Goal: Task Accomplishment & Management: Complete application form

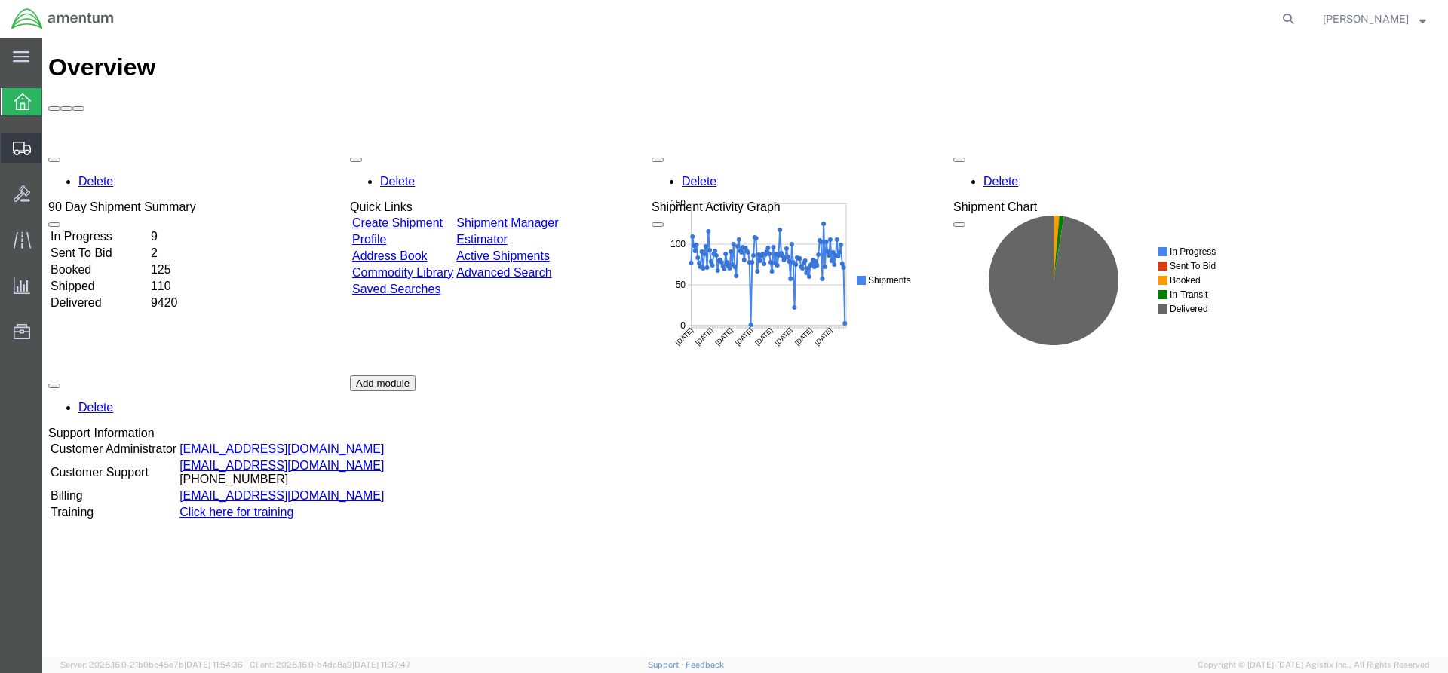
click at [0, 0] on span "Create from Template" at bounding box center [0, 0] width 0 height 0
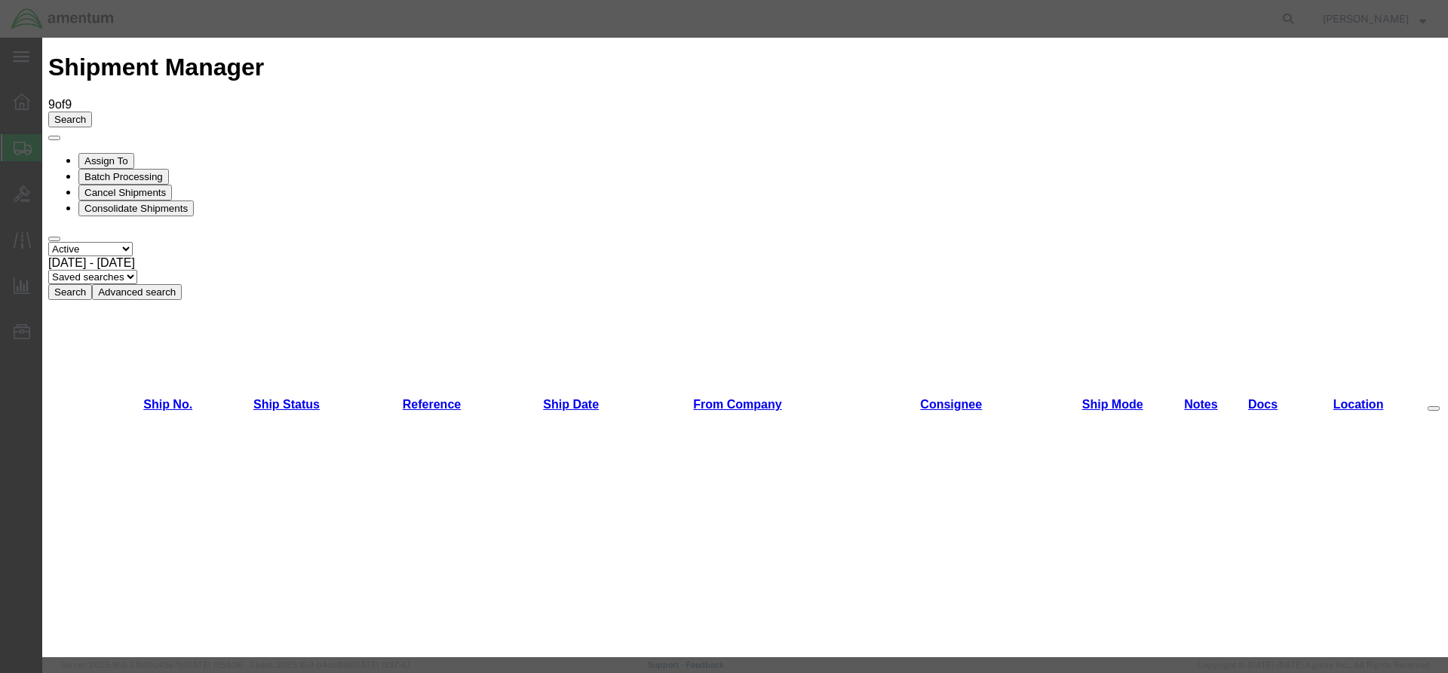
scroll to position [528, 0]
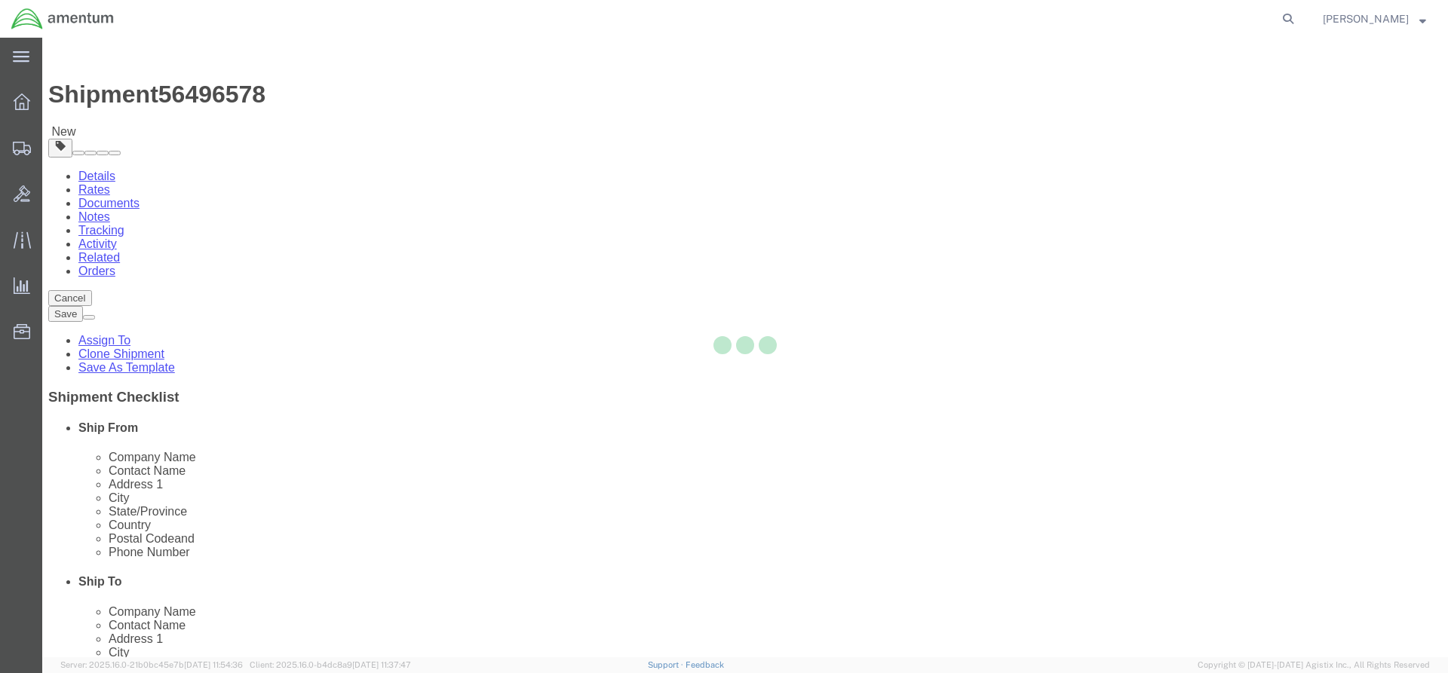
select select "49831"
select select "49948"
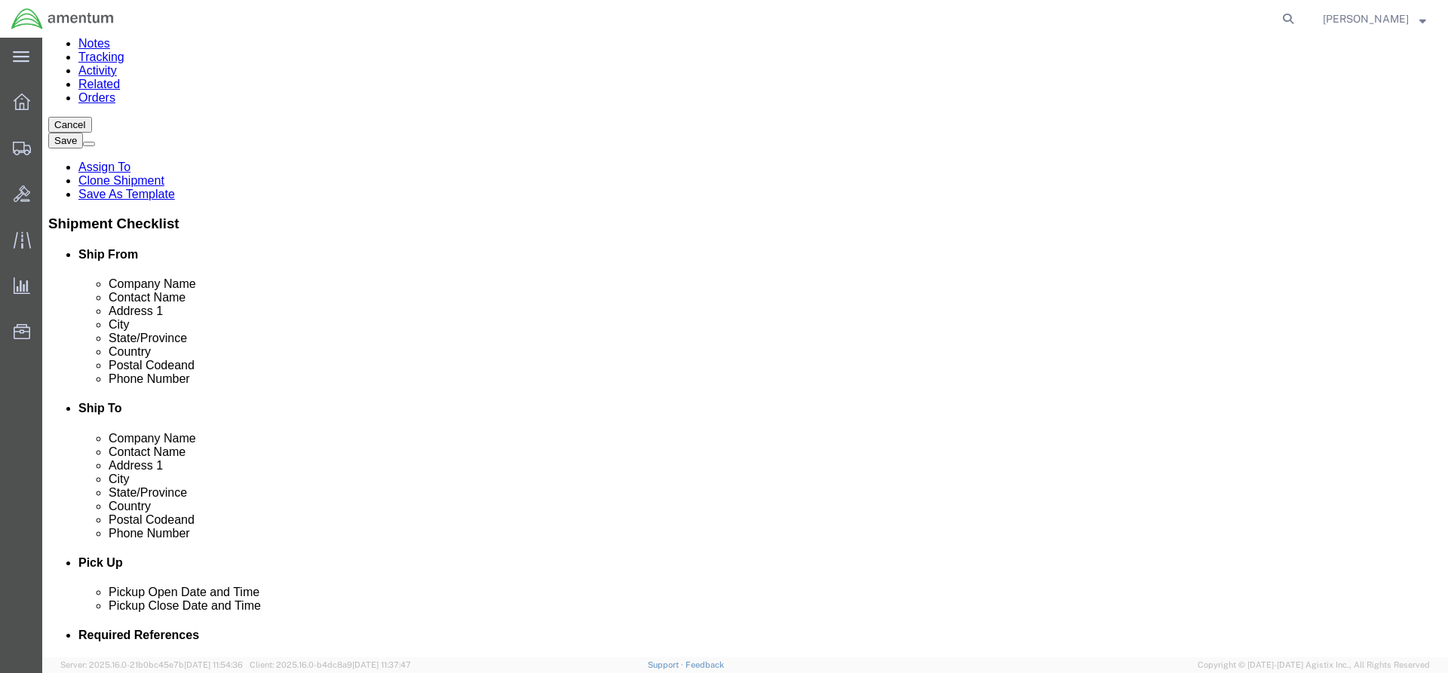
scroll to position [452, 0]
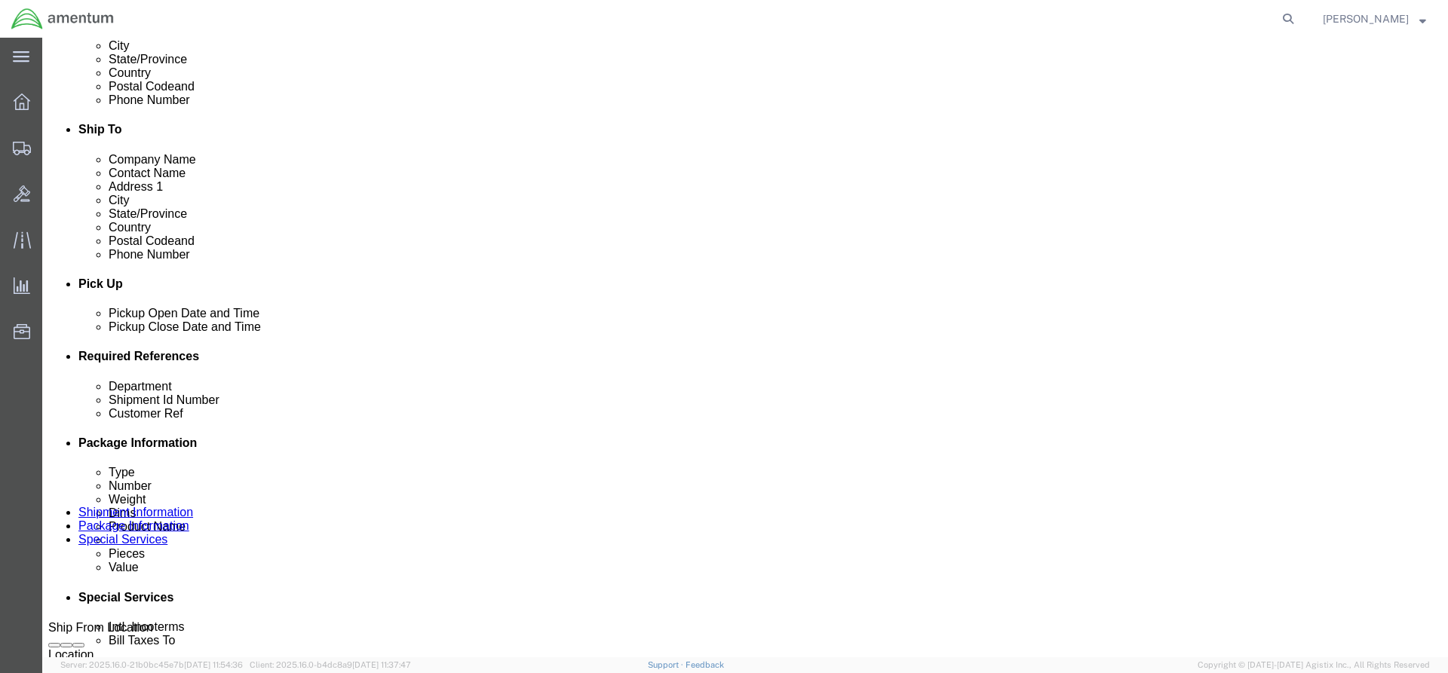
click input "text"
type input "94493"
click div "Customer Ref"
click input "text"
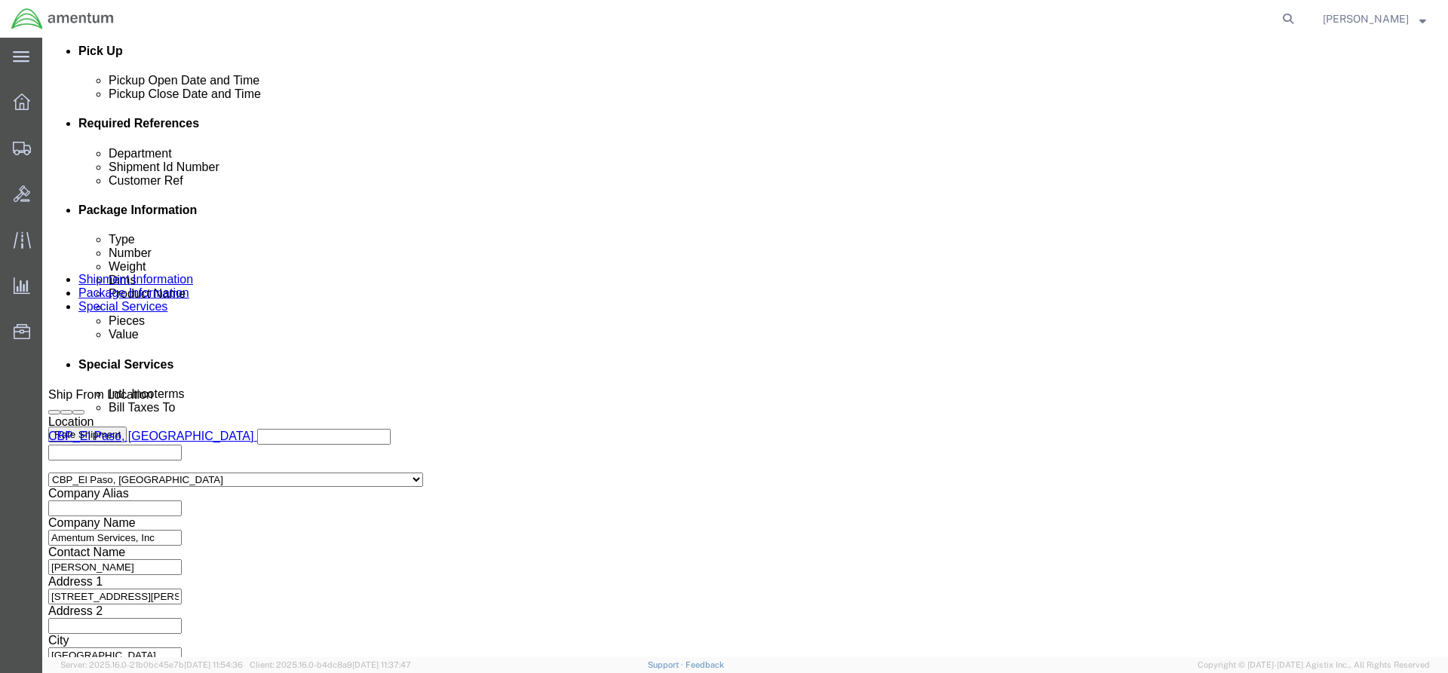
scroll to position [703, 0]
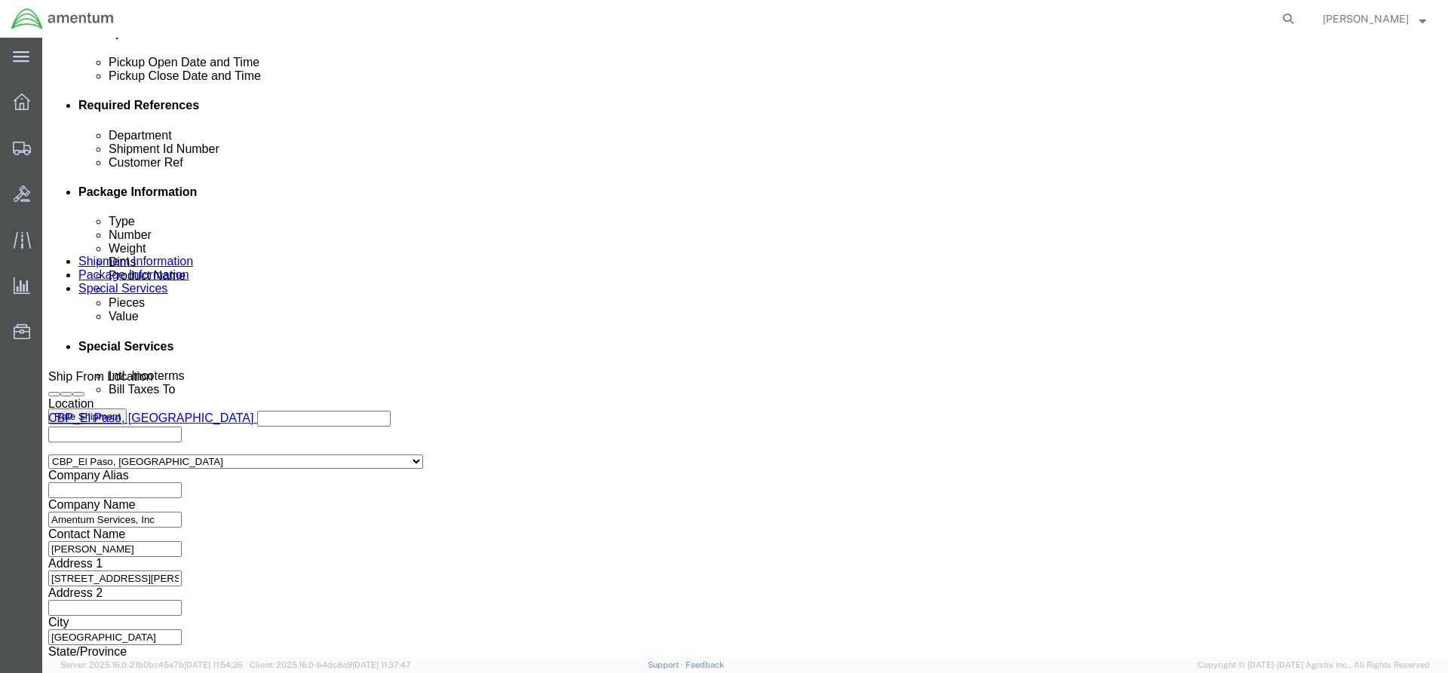
type input "324392"
click button "Continue"
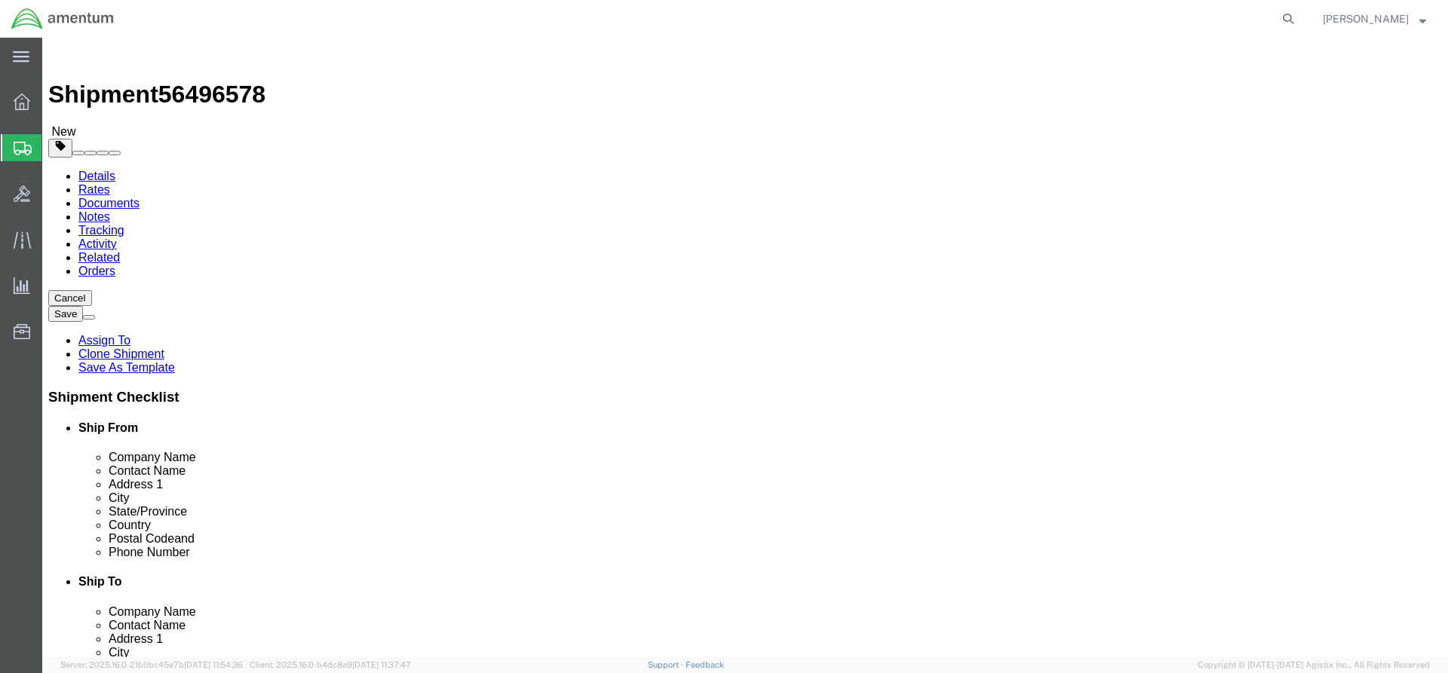
click input "text"
click input "1"
type input "2"
click input "text"
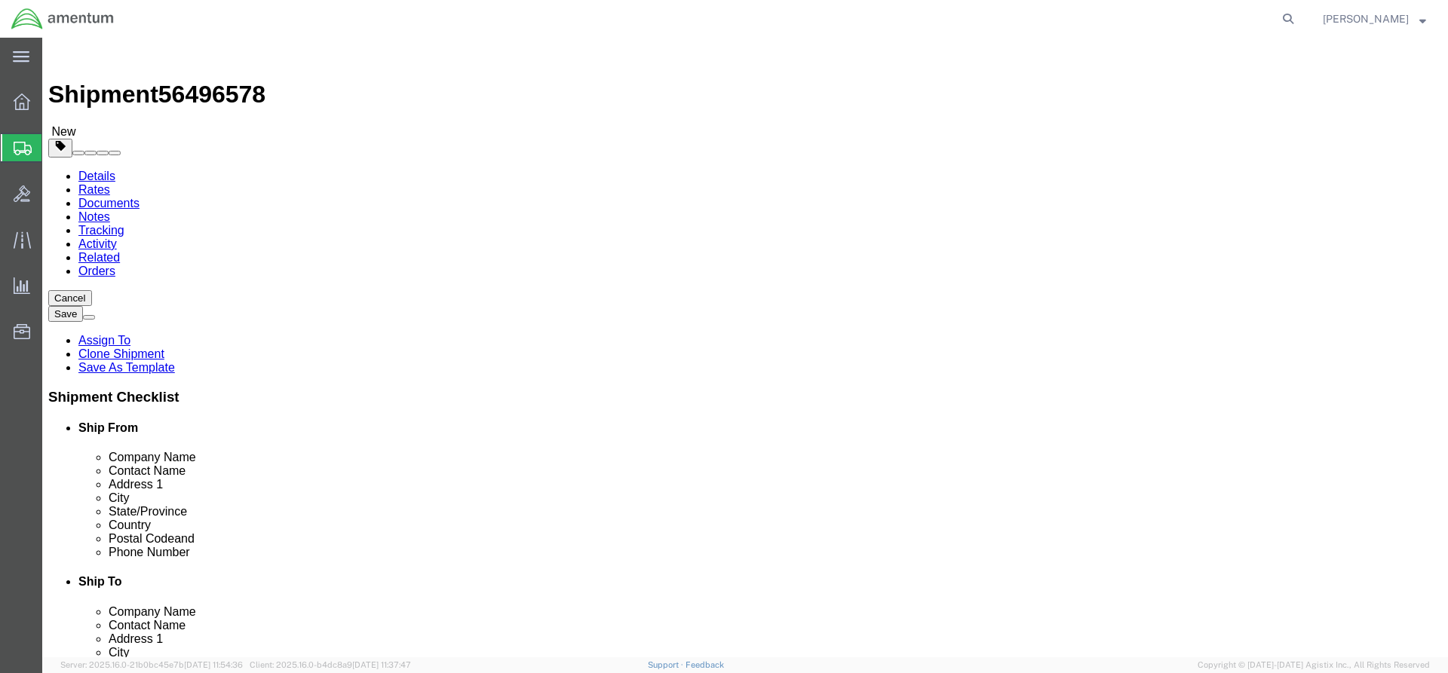
click input "text"
type input "21"
type input "16"
type input "13"
click input "0.00"
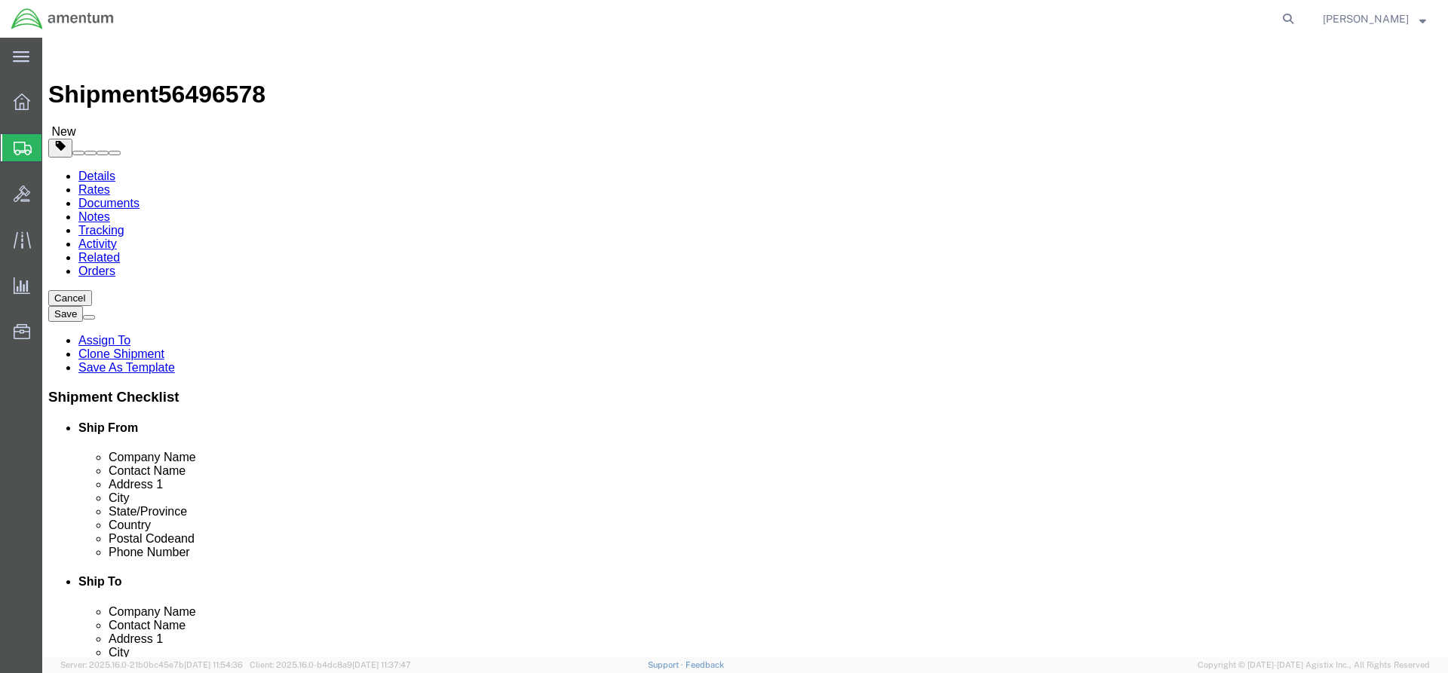
click input "0.00"
type input "40"
click link "Add Content"
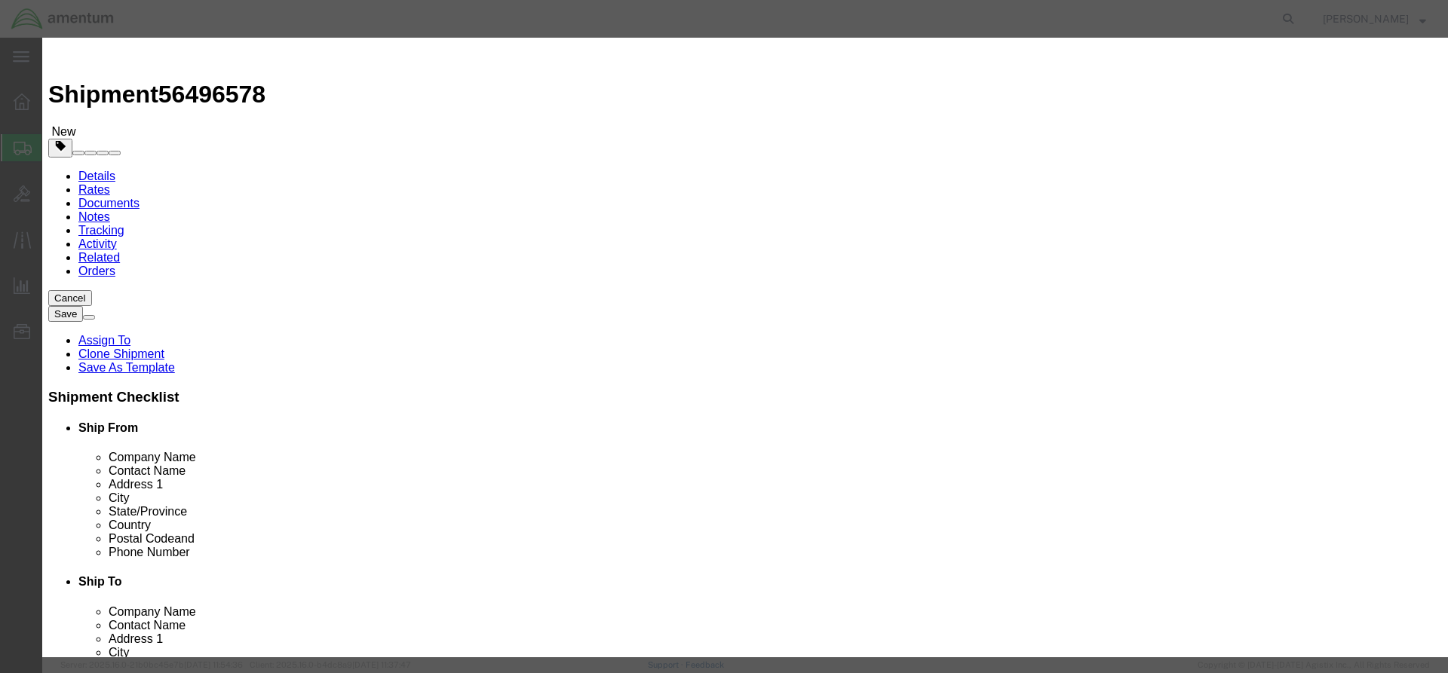
click input "text"
type input "s"
type input "SHOP ITEMS"
click input "0"
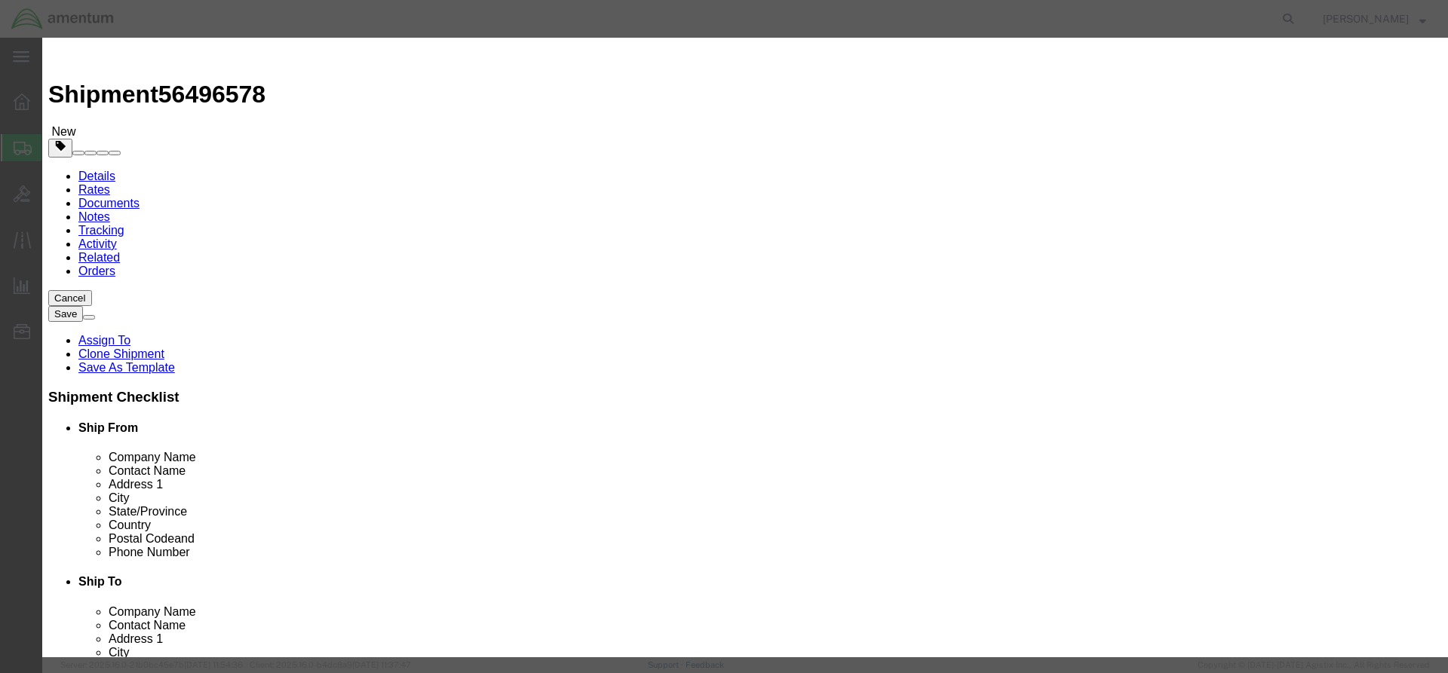
type input "2"
click input "text"
type input "80"
click textarea
type textarea "PIG MATS"
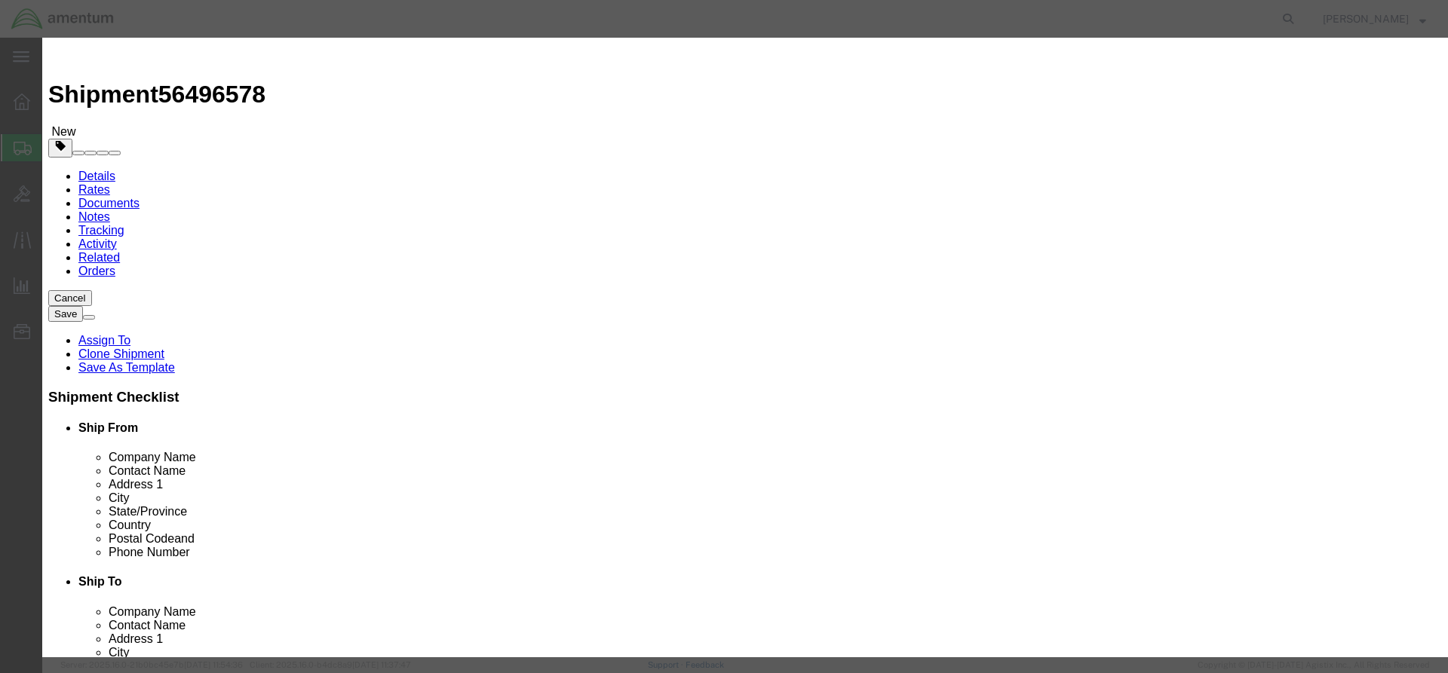
click button "Save & Close"
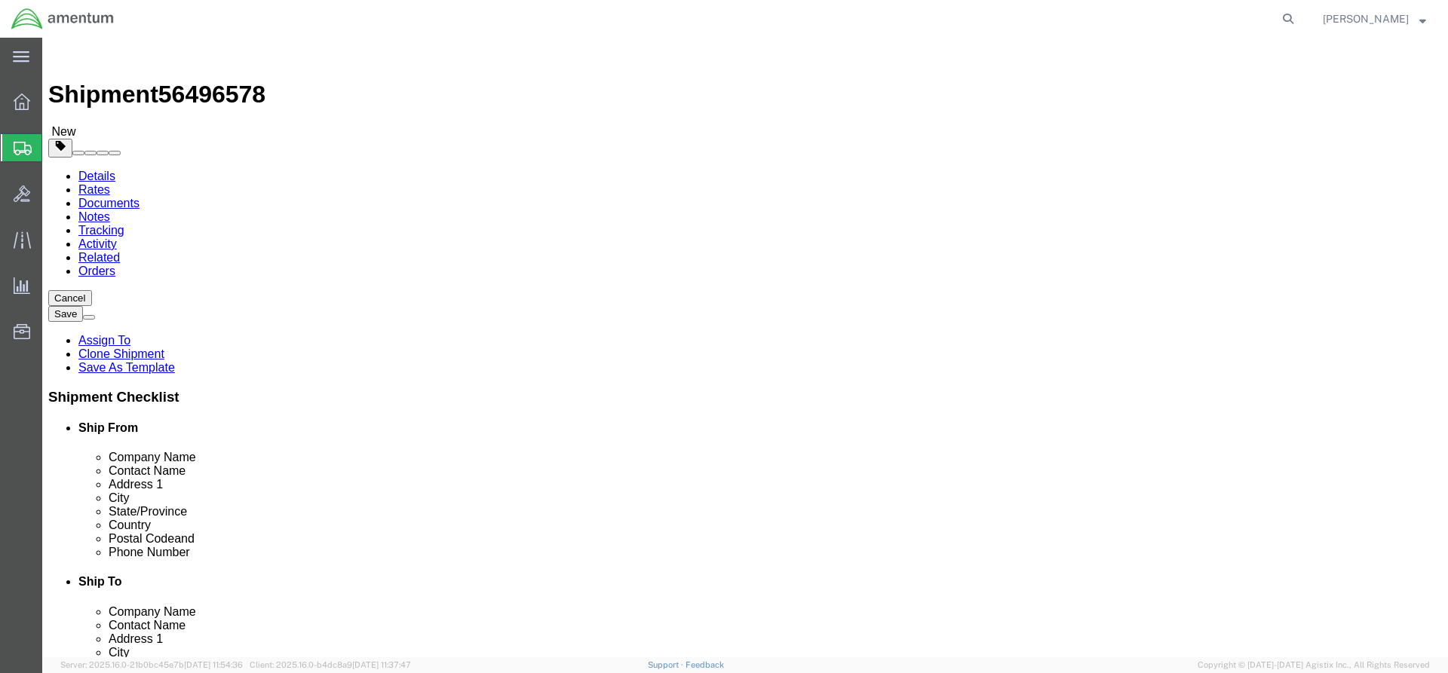
click button "Rate Shipment"
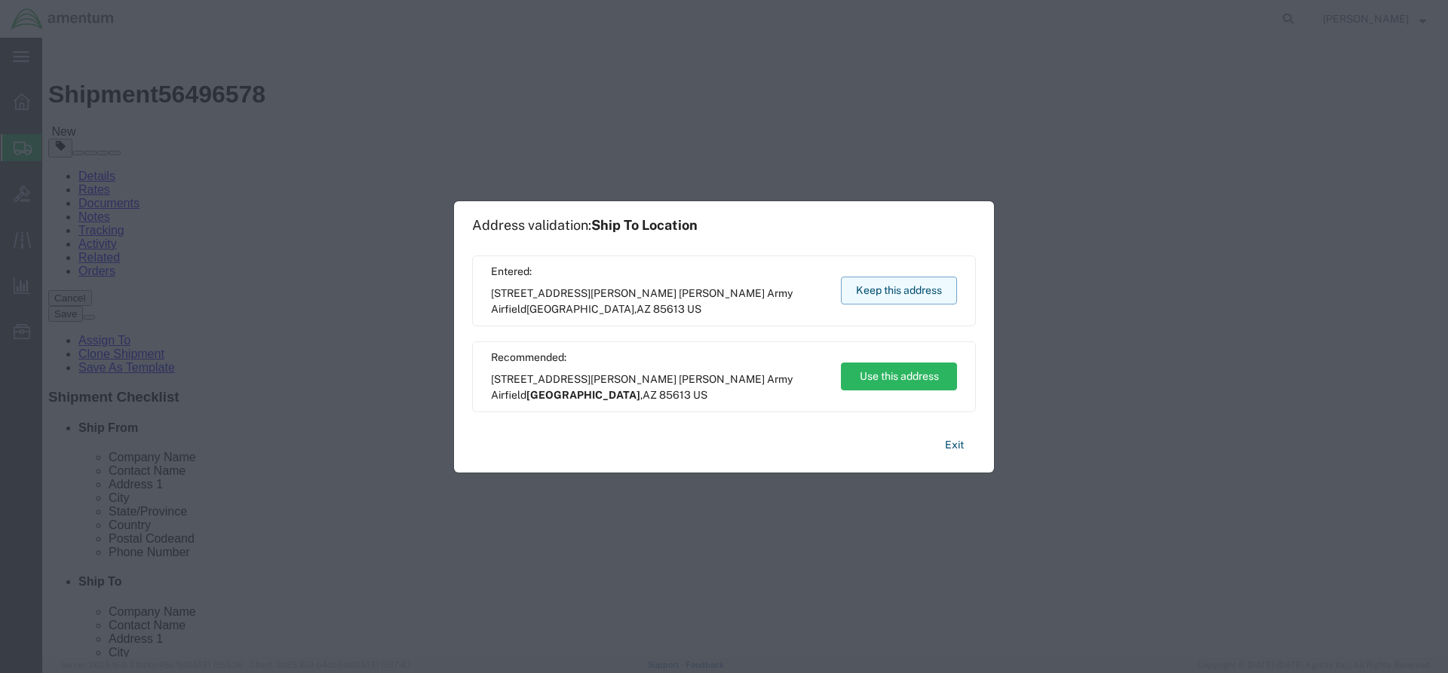
click at [902, 289] on button "Keep this address" at bounding box center [899, 291] width 116 height 28
